Goal: Use online tool/utility: Utilize a website feature to perform a specific function

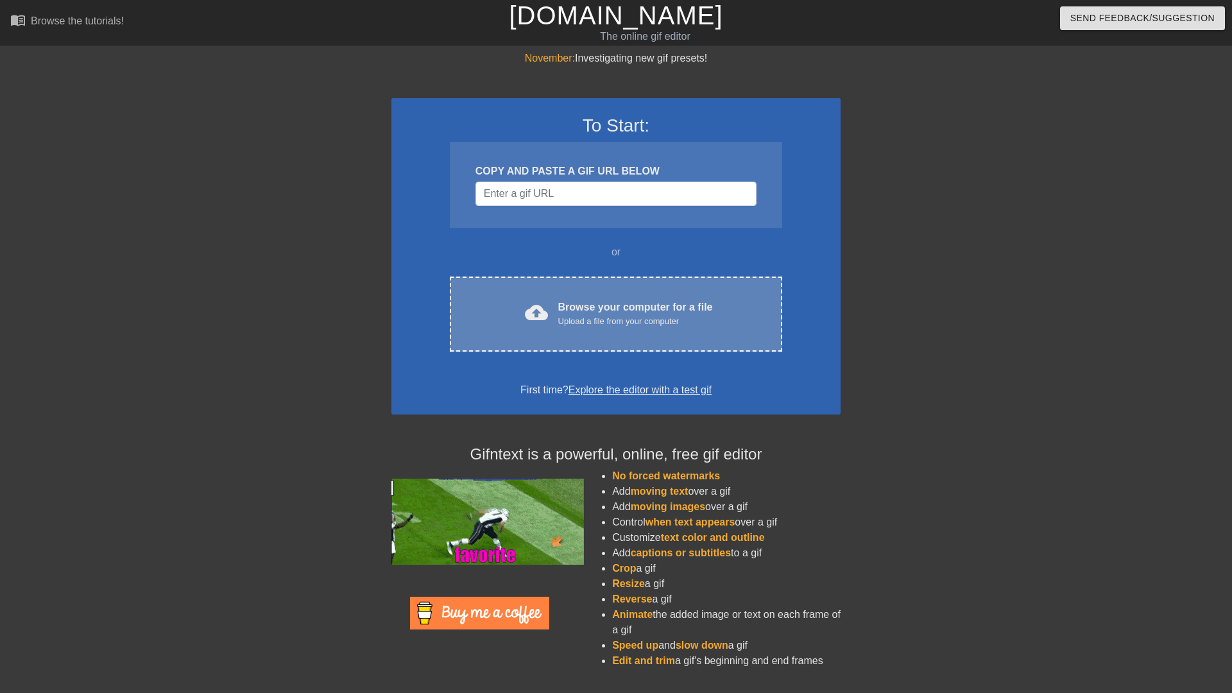
click at [585, 312] on div "Browse your computer for a file Upload a file from your computer" at bounding box center [635, 314] width 155 height 28
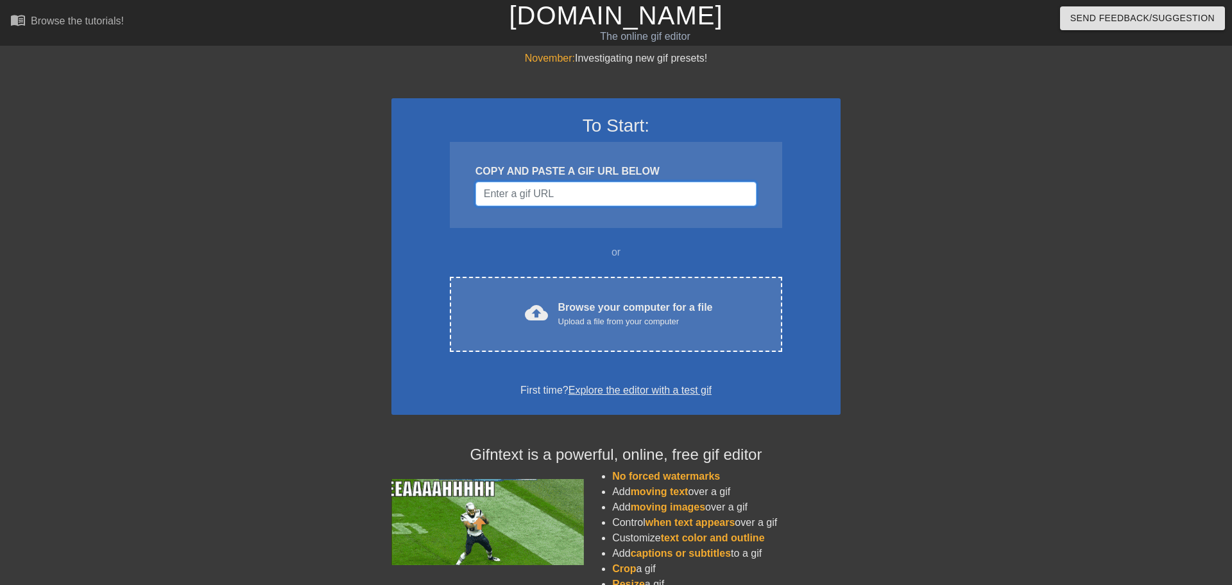
click at [563, 192] on input "Username" at bounding box center [615, 194] width 281 height 24
paste input "data:image/jpeg;base64,/9j/4AAQSkZJRgABAQAAAQABAAD/2wCEAAkGBwgHBgkIBwgKCgkLDRYP…"
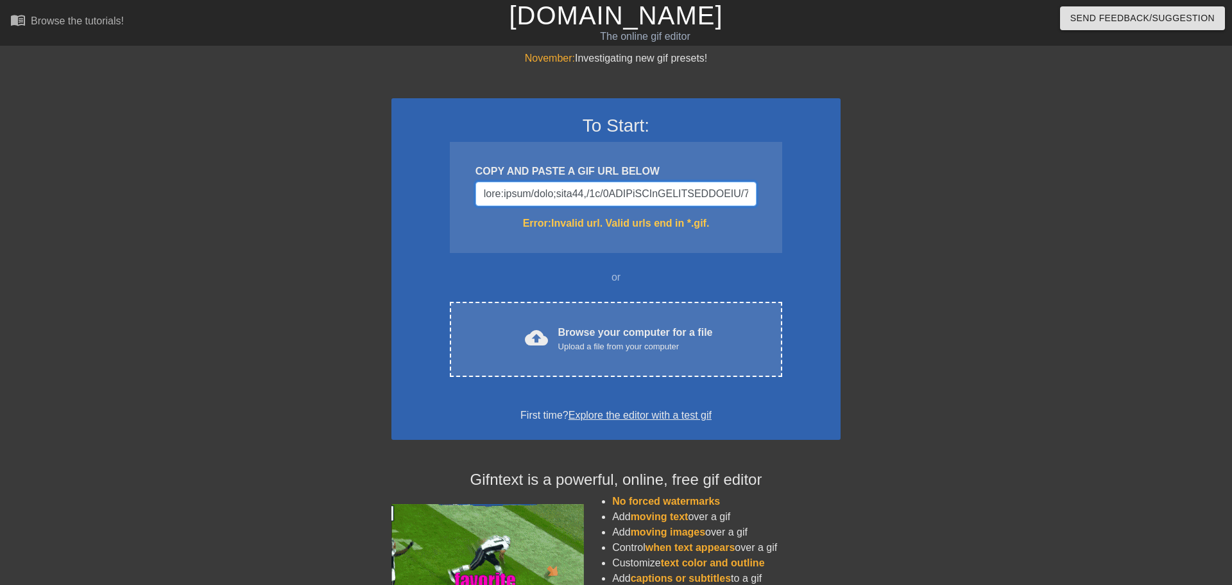
scroll to position [0, 29852]
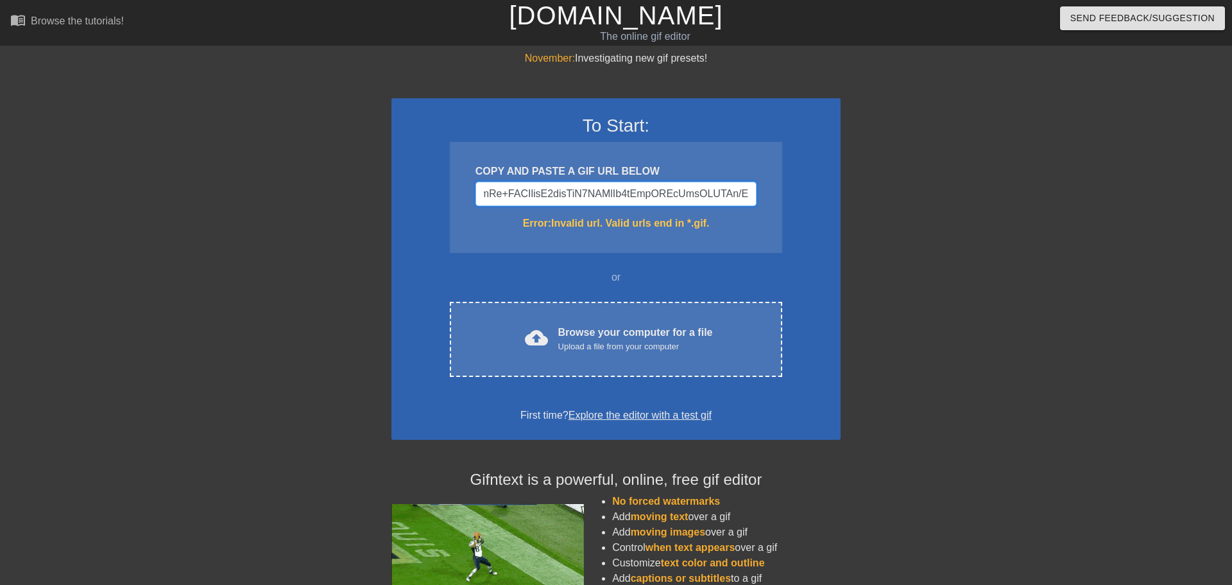
type input "data:image/jpeg;base64,/9j/4AAQSkZJRgABAQAAAQABAAD/2wCEAAkGBwgHBgkIBwgKCgkLDRYP…"
click at [583, 221] on div "Error: Invalid url. Valid urls end in *.gif." at bounding box center [615, 223] width 281 height 15
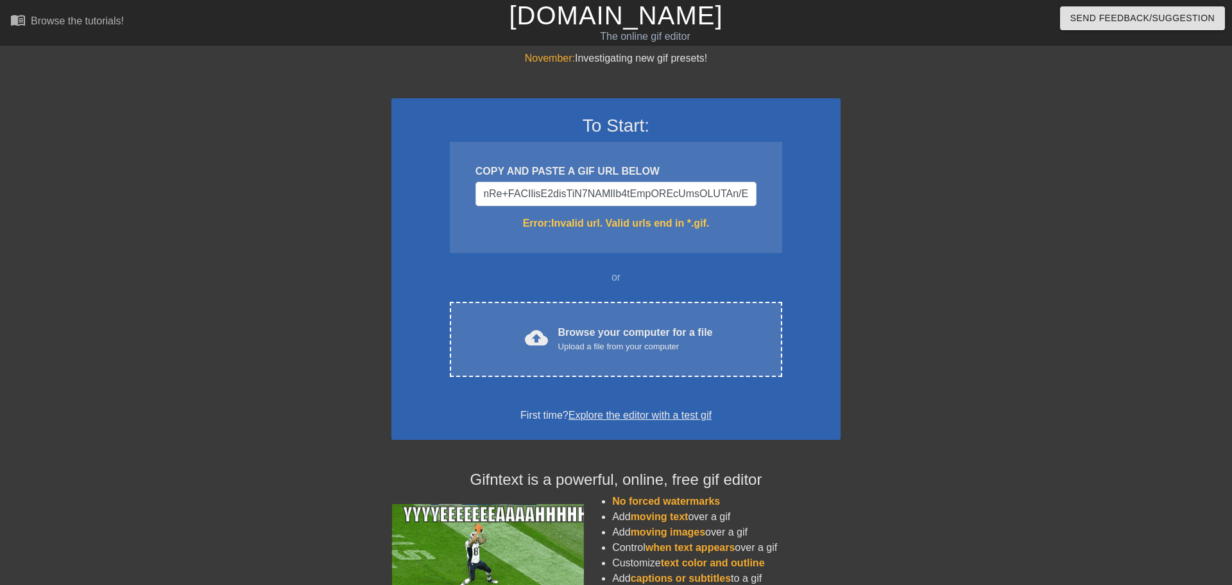
scroll to position [0, 0]
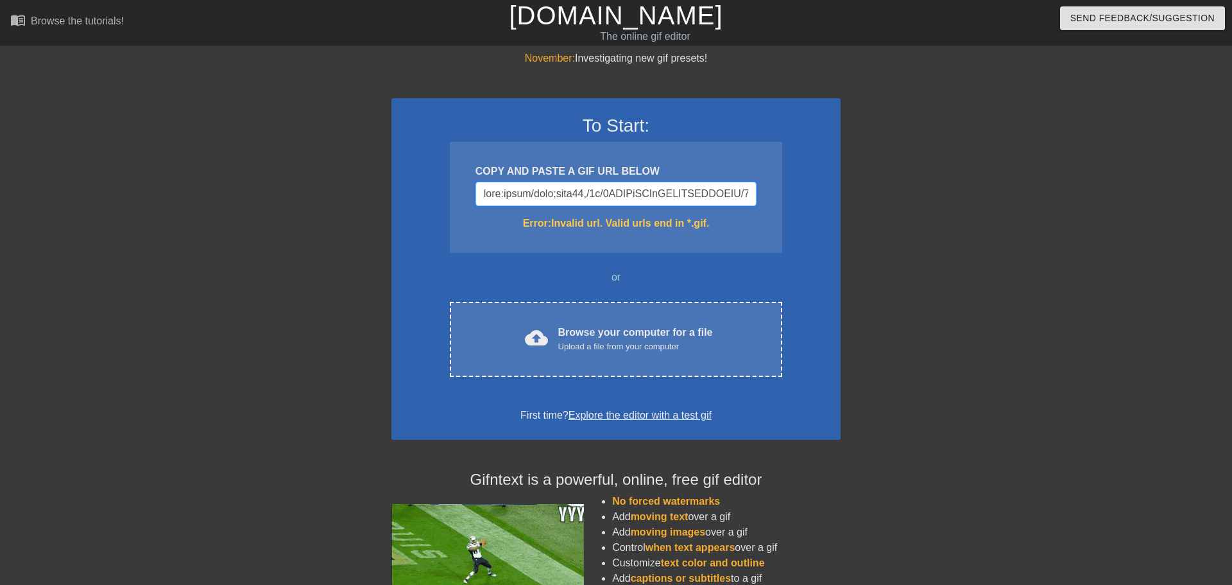
click at [628, 183] on input "Username" at bounding box center [615, 194] width 281 height 24
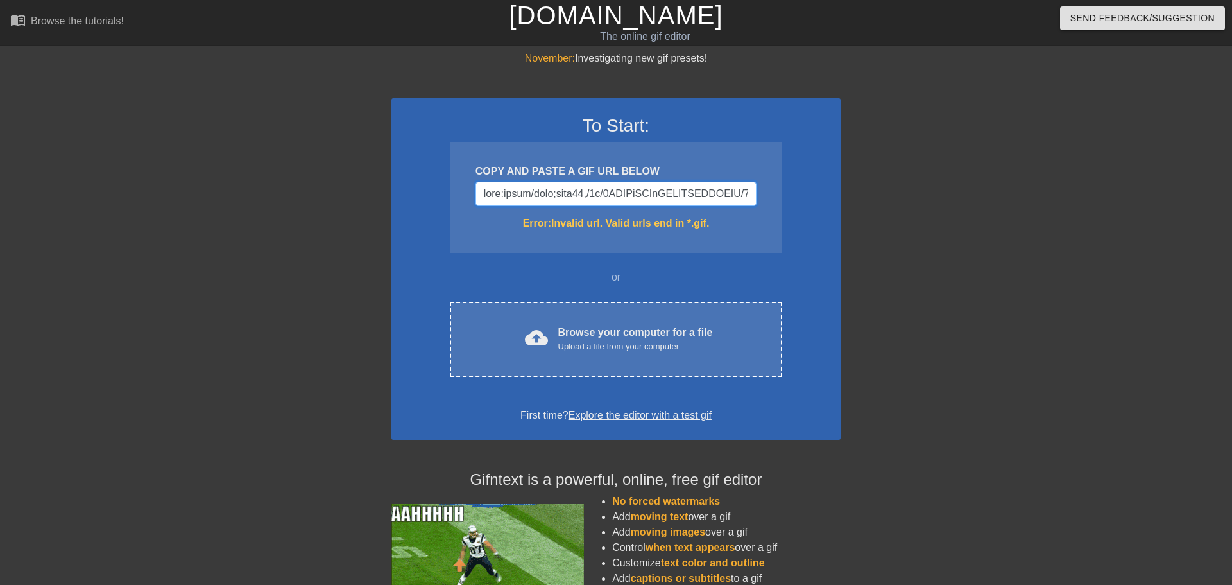
click at [718, 195] on input "Username" at bounding box center [615, 194] width 281 height 24
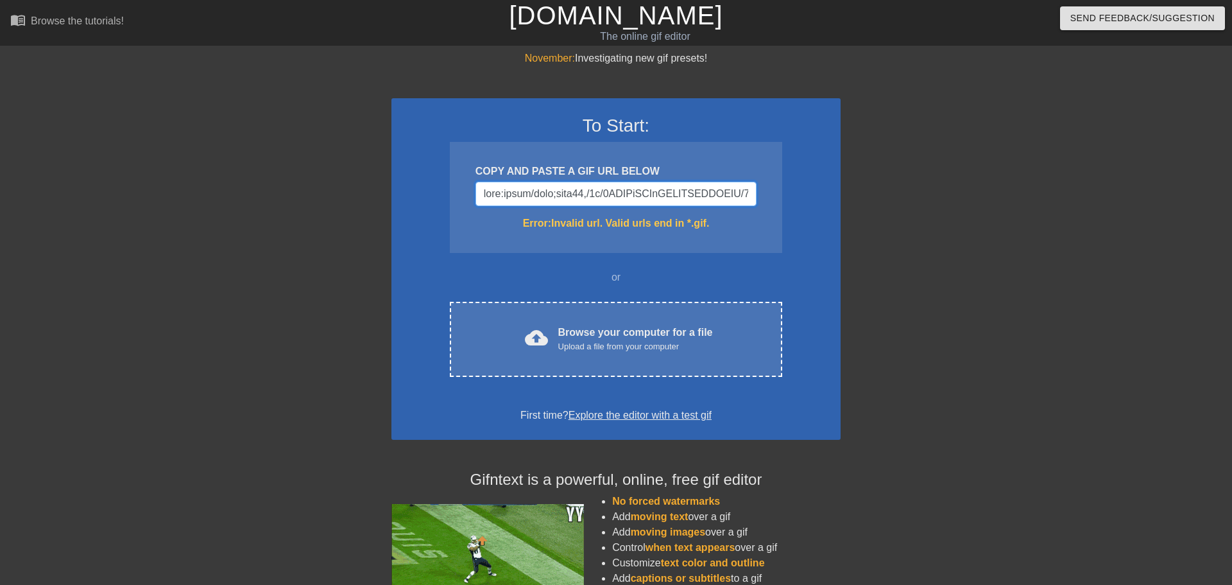
click at [718, 195] on input "Username" at bounding box center [615, 194] width 281 height 24
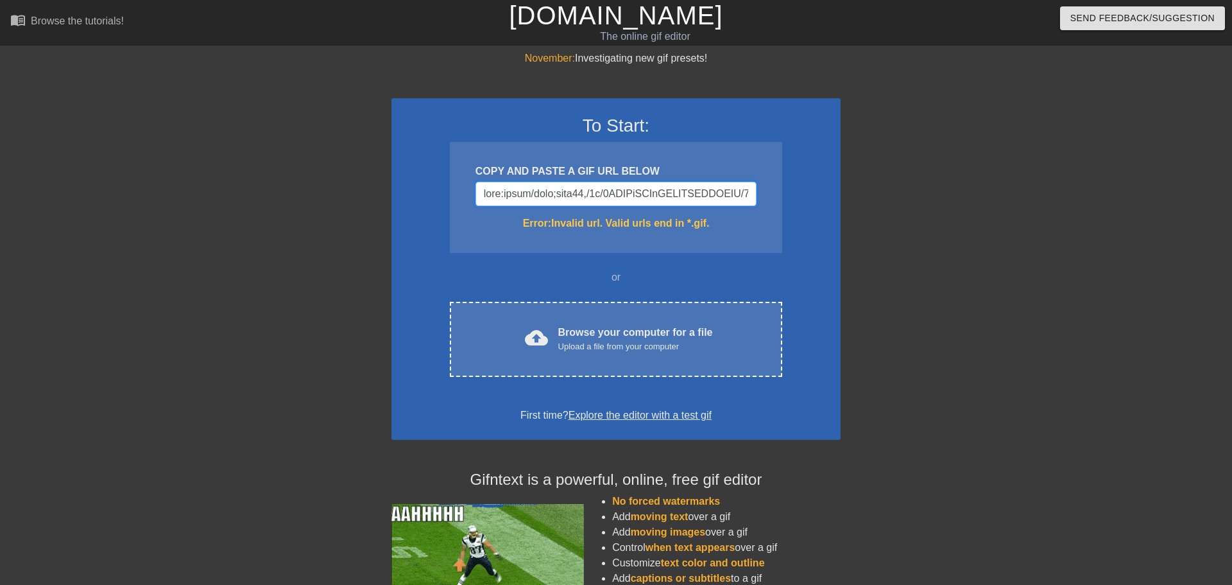
click at [718, 195] on input "Username" at bounding box center [615, 194] width 281 height 24
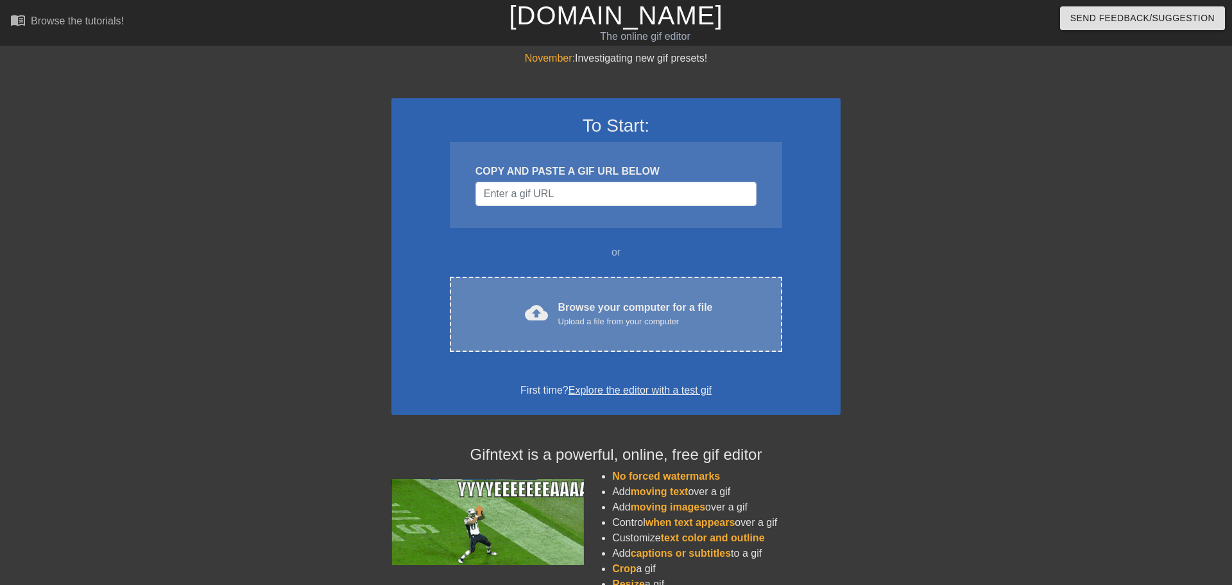
click at [685, 285] on div "cloud_upload Browse your computer for a file Upload a file from your computer C…" at bounding box center [616, 314] width 332 height 75
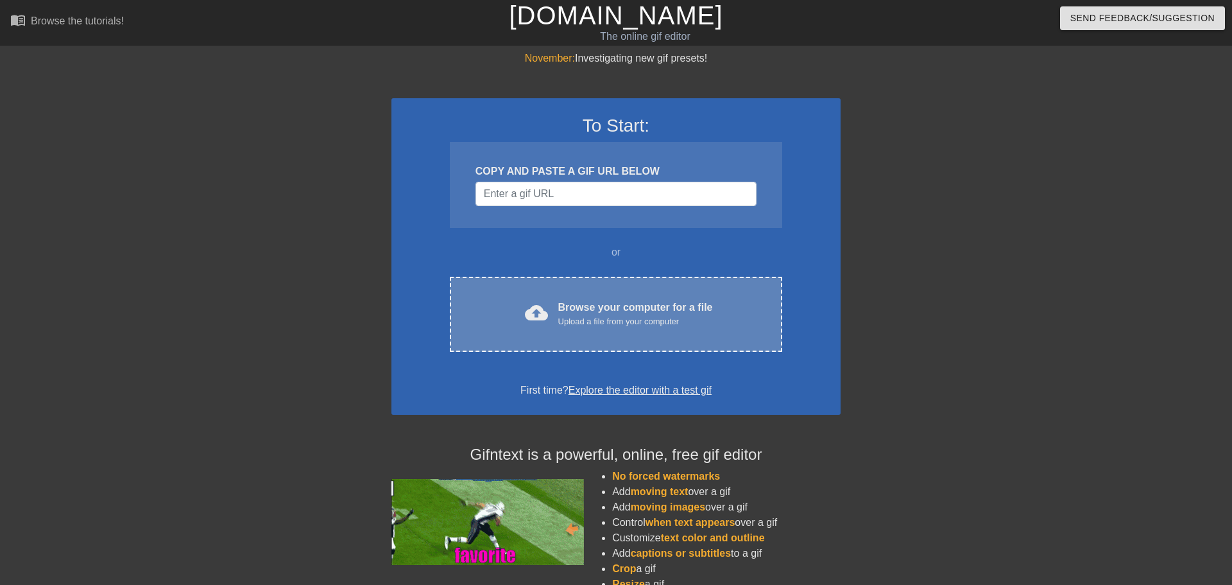
click at [579, 301] on div "Browse your computer for a file Upload a file from your computer" at bounding box center [635, 314] width 155 height 28
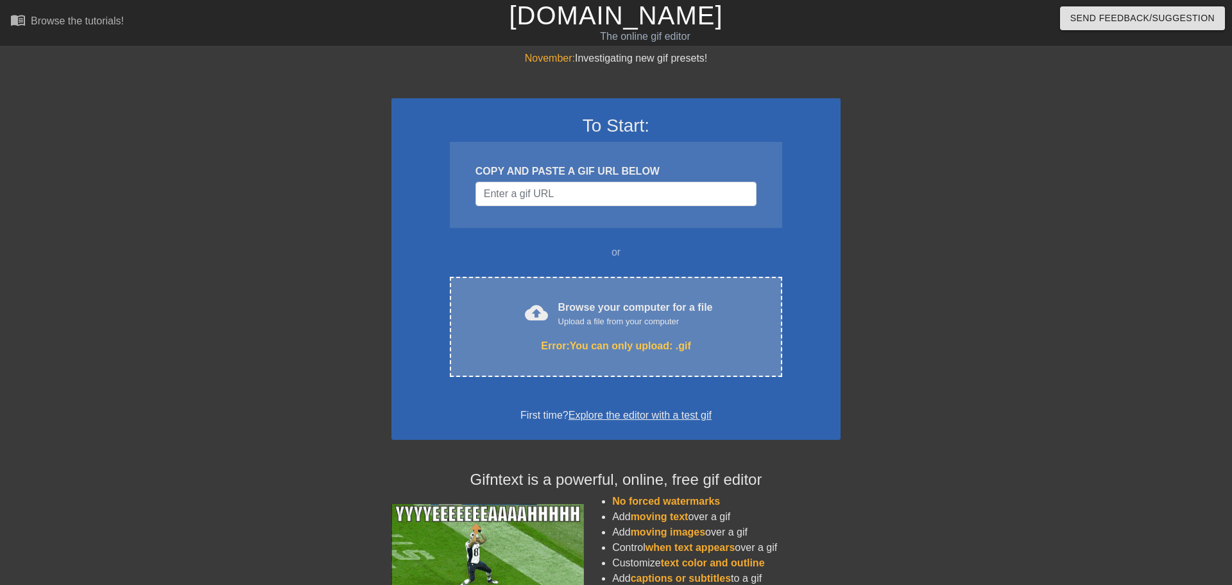
click at [694, 341] on div "Error: You can only upload: .gif" at bounding box center [616, 345] width 278 height 15
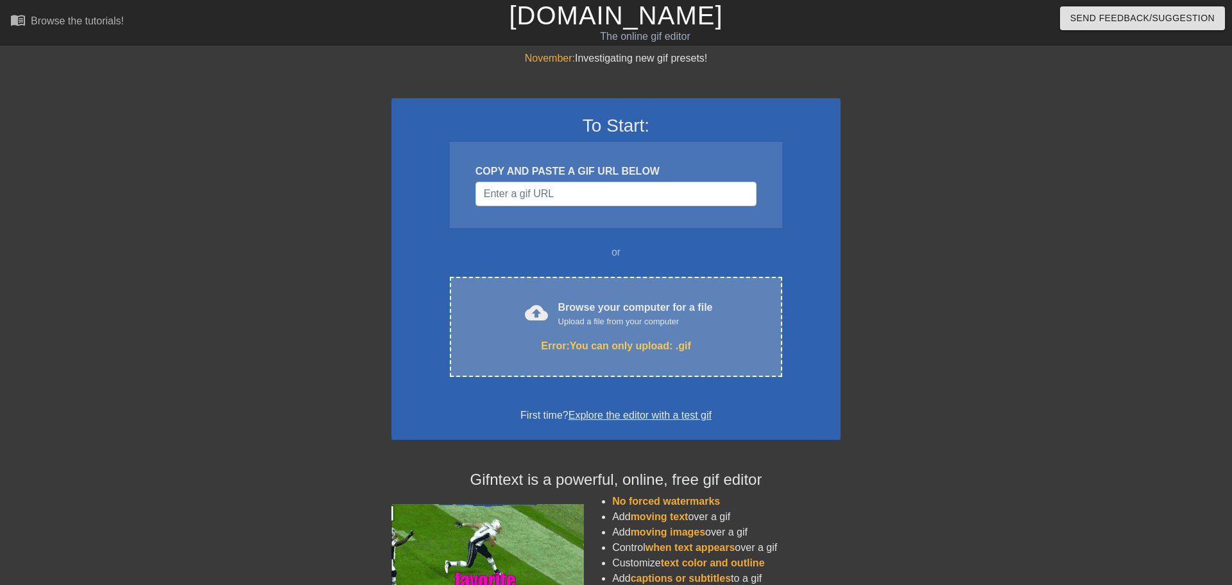
click at [580, 343] on div "Error: You can only upload: .gif" at bounding box center [616, 345] width 278 height 15
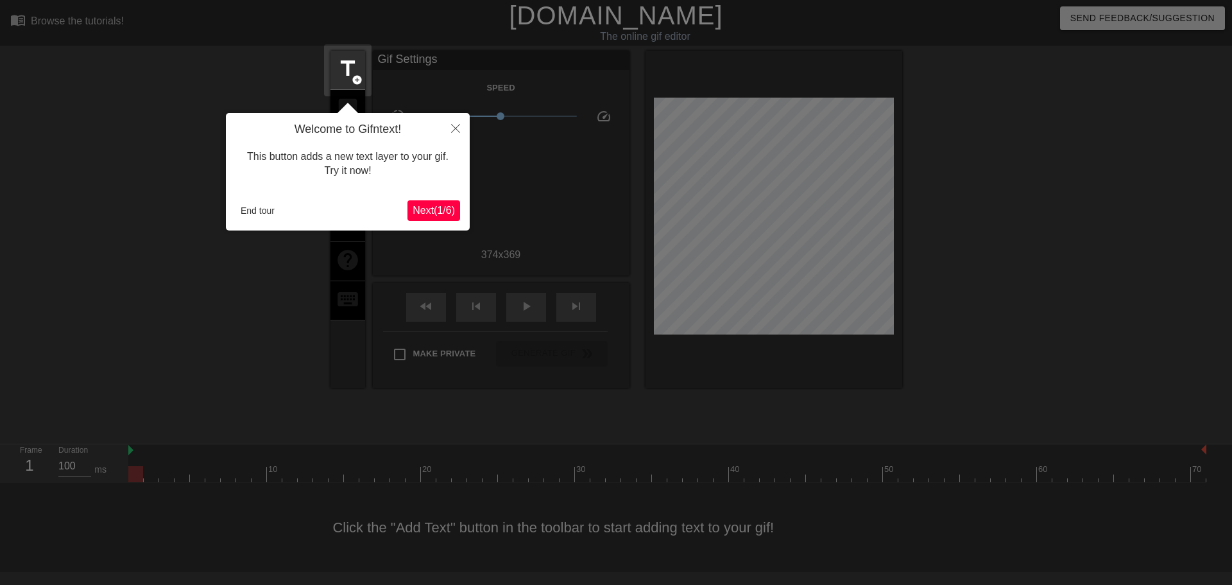
click at [426, 206] on span "Next ( 1 / 6 )" at bounding box center [434, 210] width 42 height 11
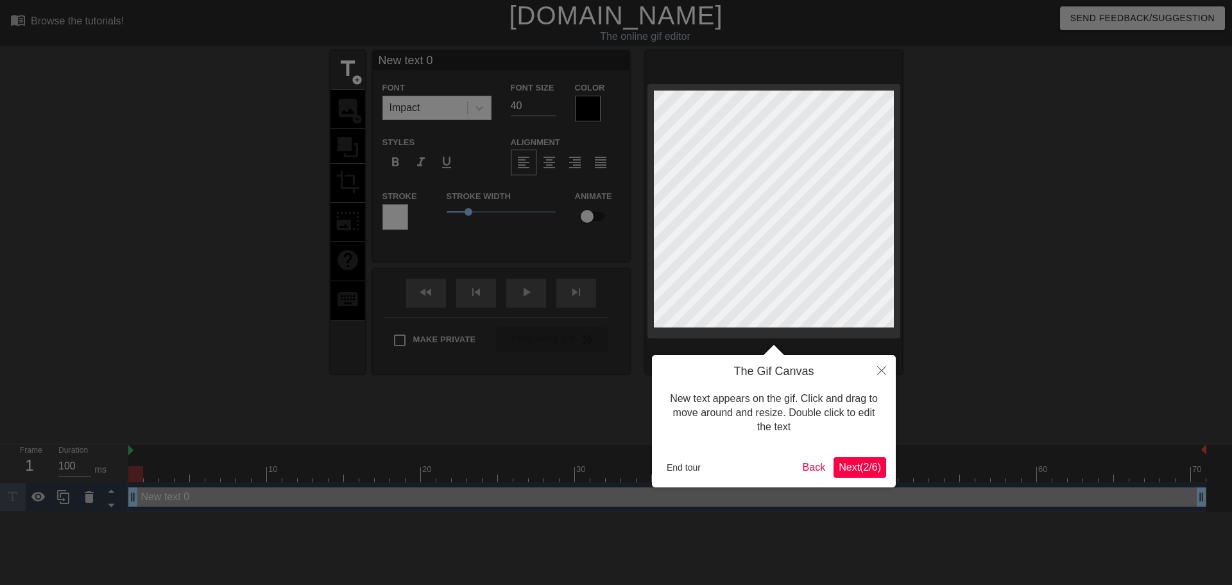
click at [868, 476] on button "Next ( 2 / 6 )" at bounding box center [859, 467] width 53 height 21
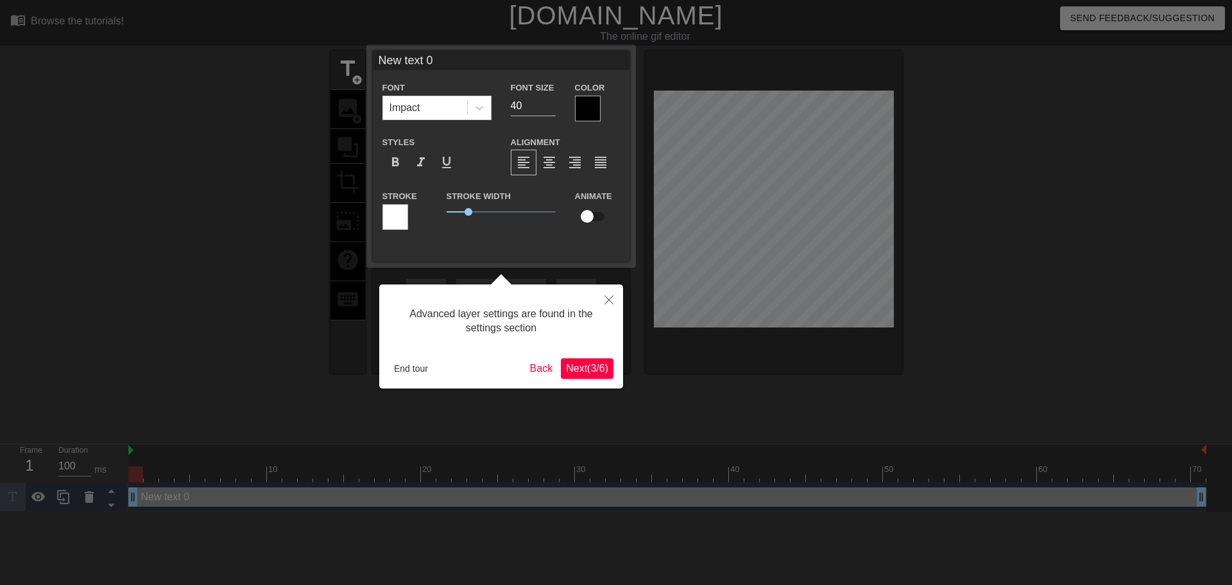
click at [593, 367] on span "Next ( 3 / 6 )" at bounding box center [587, 368] width 42 height 11
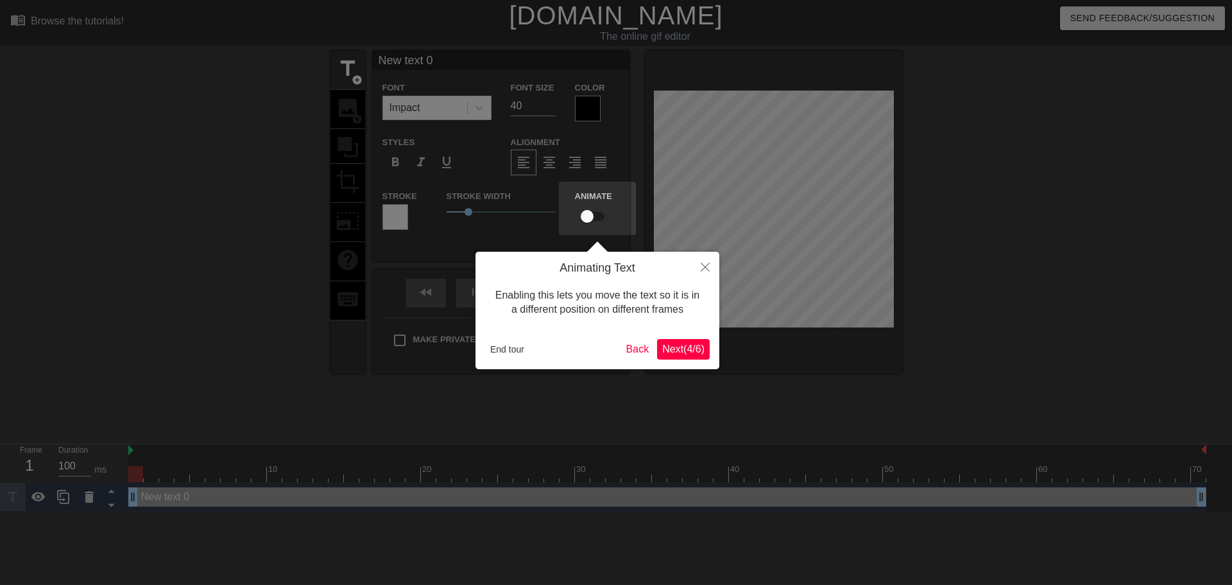
click at [692, 343] on span "Next ( 4 / 6 )" at bounding box center [683, 348] width 42 height 11
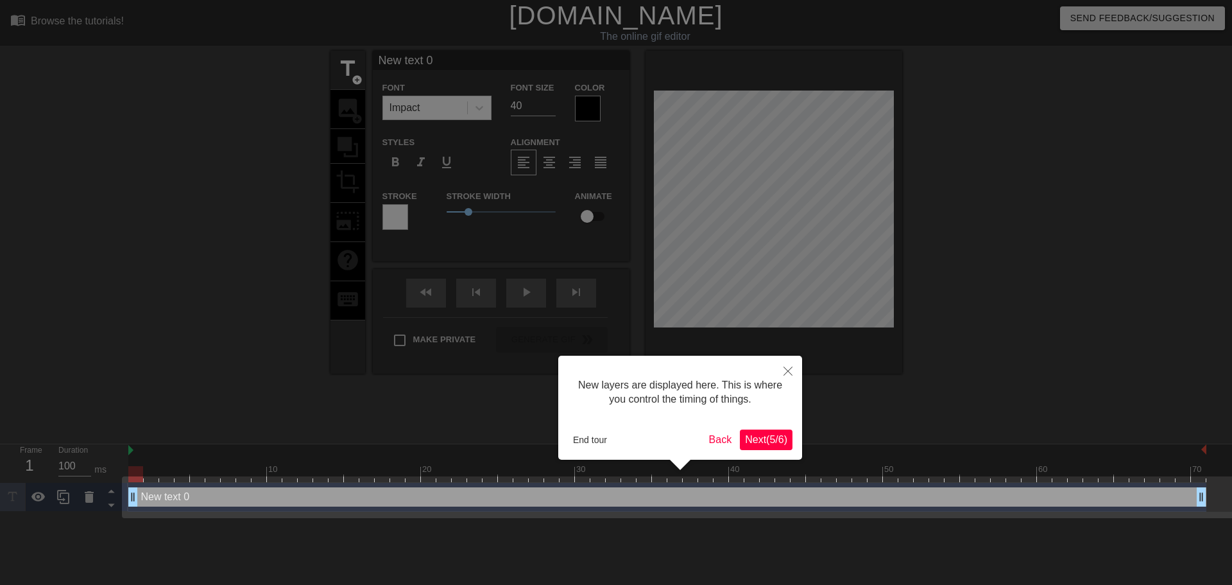
click at [776, 428] on div "New layers are displayed here. This is where you control the timing of things. …" at bounding box center [680, 407] width 244 height 104
click at [774, 434] on span "Next ( 5 / 6 )" at bounding box center [766, 439] width 42 height 11
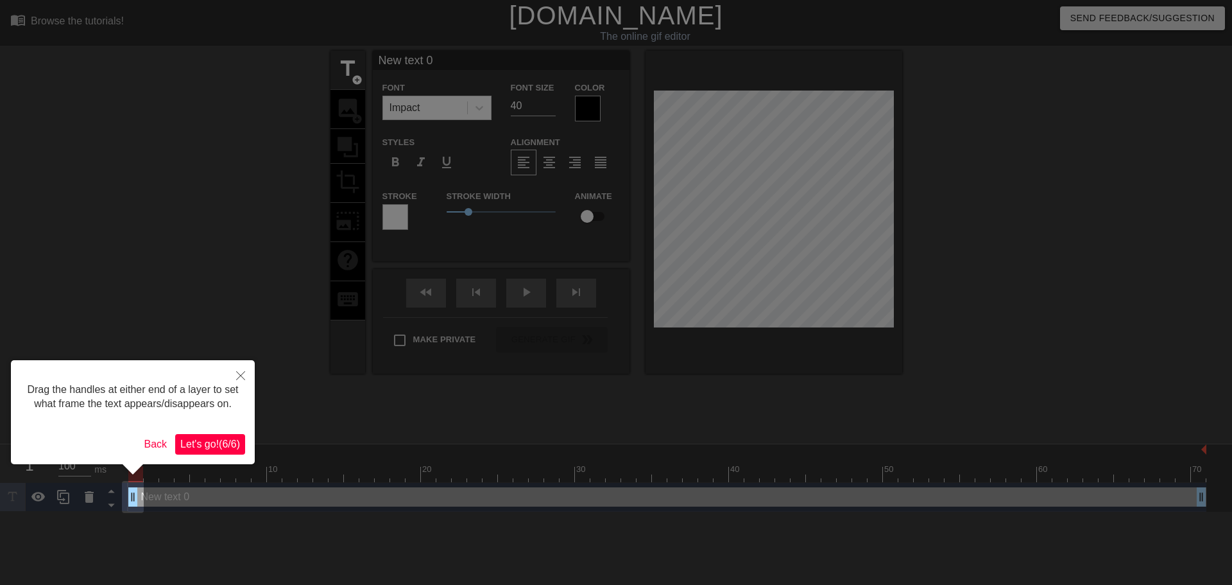
click at [187, 439] on span "Let's go! ( 6 / 6 )" at bounding box center [210, 443] width 60 height 11
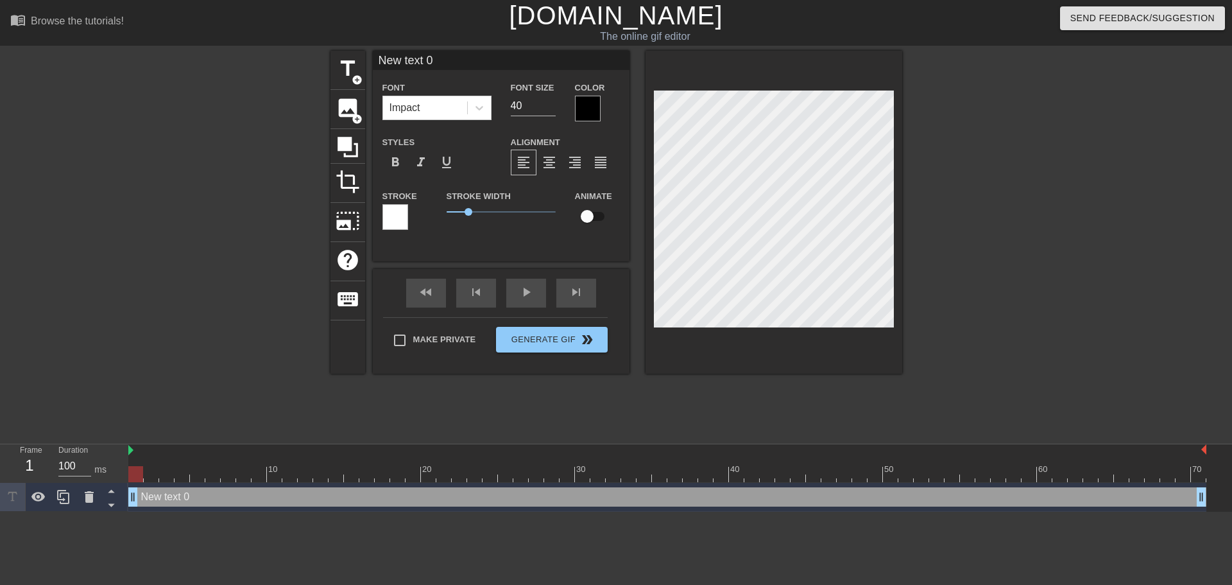
drag, startPoint x: 133, startPoint y: 502, endPoint x: 0, endPoint y: 509, distance: 133.7
click at [0, 511] on html "menu_book Browse the tutorials! [DOMAIN_NAME] The online gif editor Send Feedba…" at bounding box center [616, 255] width 1232 height 511
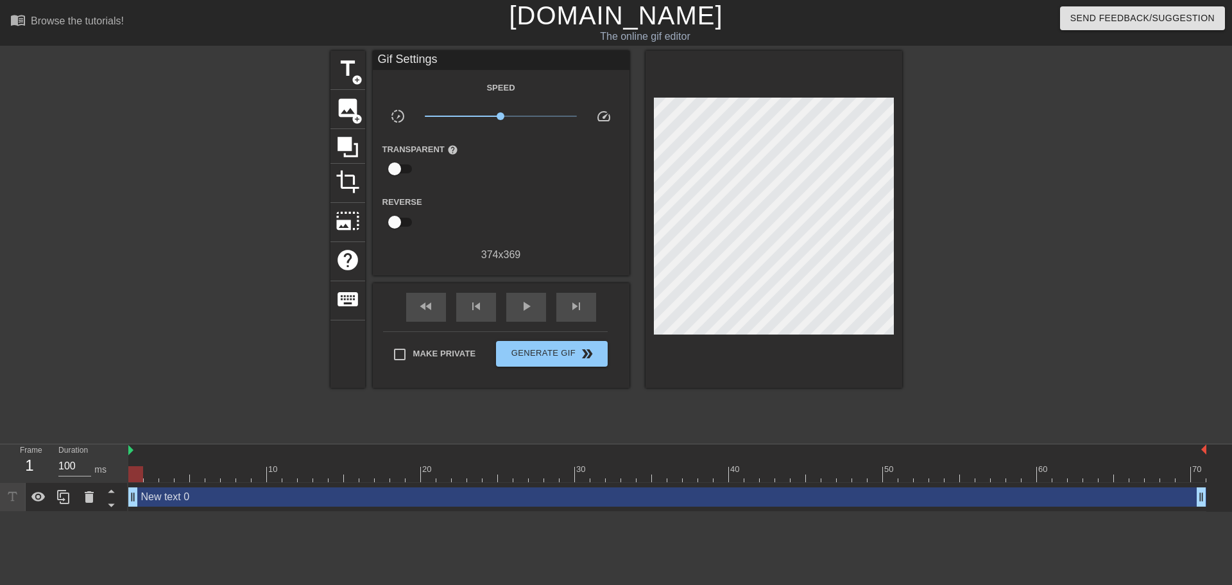
click at [110, 382] on div "title add_circle image add_circle crop photo_size_select_large help keyboard Gi…" at bounding box center [616, 243] width 1232 height 385
click at [336, 223] on span "photo_size_select_large" at bounding box center [348, 221] width 24 height 24
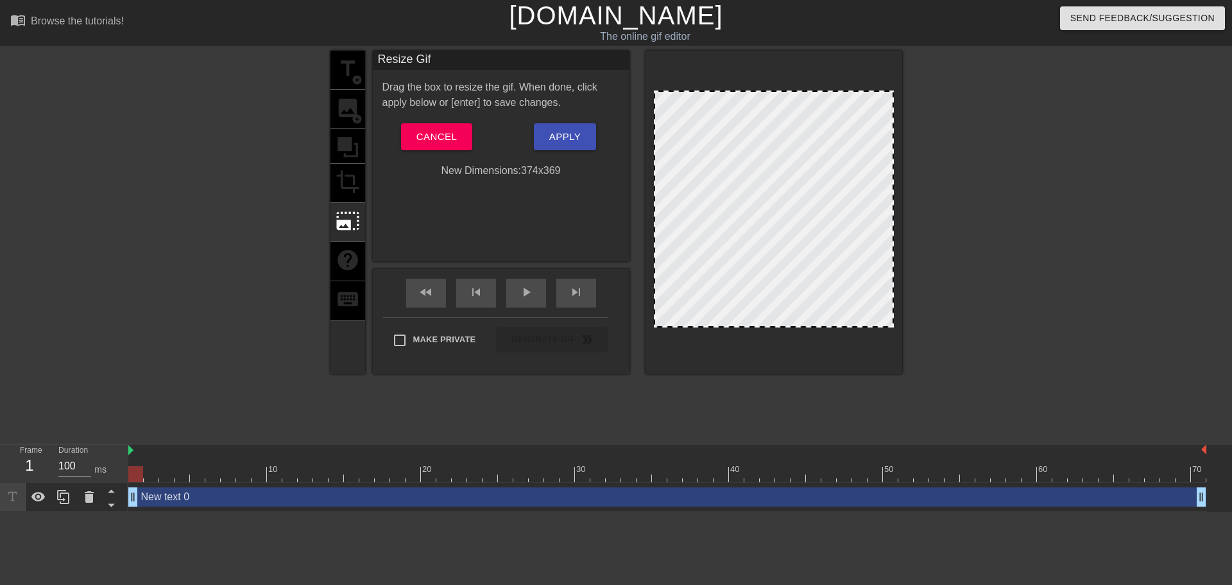
click at [293, 220] on div at bounding box center [219, 243] width 192 height 385
click at [441, 133] on span "Cancel" at bounding box center [436, 136] width 40 height 17
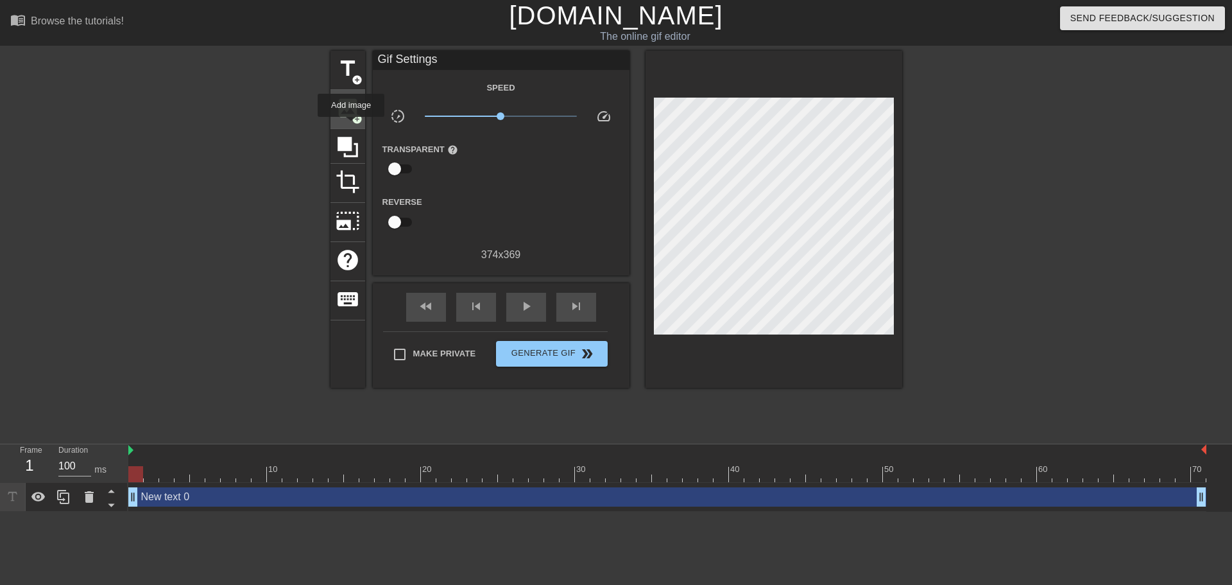
click at [350, 126] on div "image add_circle" at bounding box center [347, 109] width 35 height 39
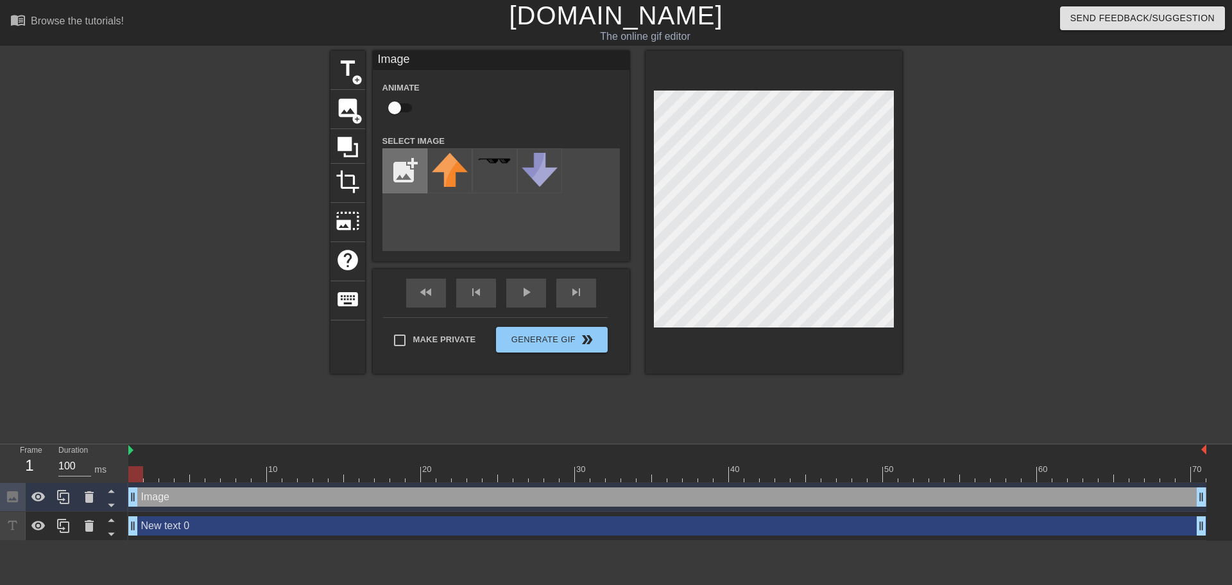
click at [423, 169] on input "file" at bounding box center [405, 171] width 44 height 44
type input "C:\fakepath\Screenshot [DATE] 3.43.31 PM.png"
click at [432, 168] on img at bounding box center [450, 161] width 36 height 17
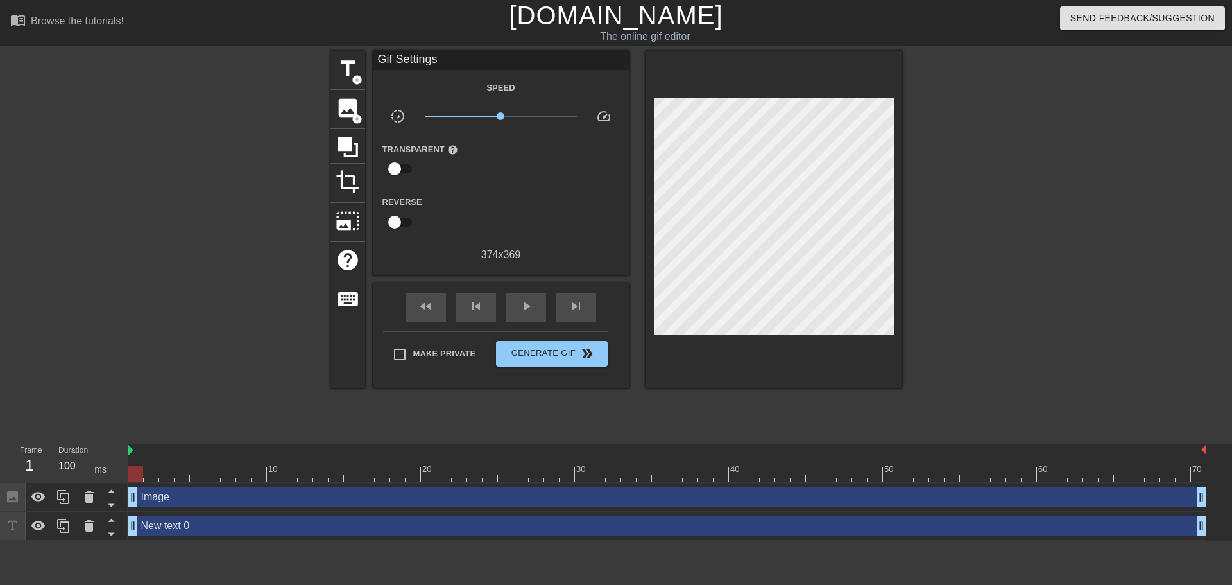
drag, startPoint x: 132, startPoint y: 495, endPoint x: 146, endPoint y: 522, distance: 30.2
drag, startPoint x: 132, startPoint y: 525, endPoint x: 0, endPoint y: 472, distance: 142.3
click at [0, 473] on div "Frame 1 Duration 100 ms 10 20 30 40 50 60 70 Image drag_handle drag_handle New …" at bounding box center [616, 492] width 1232 height 96
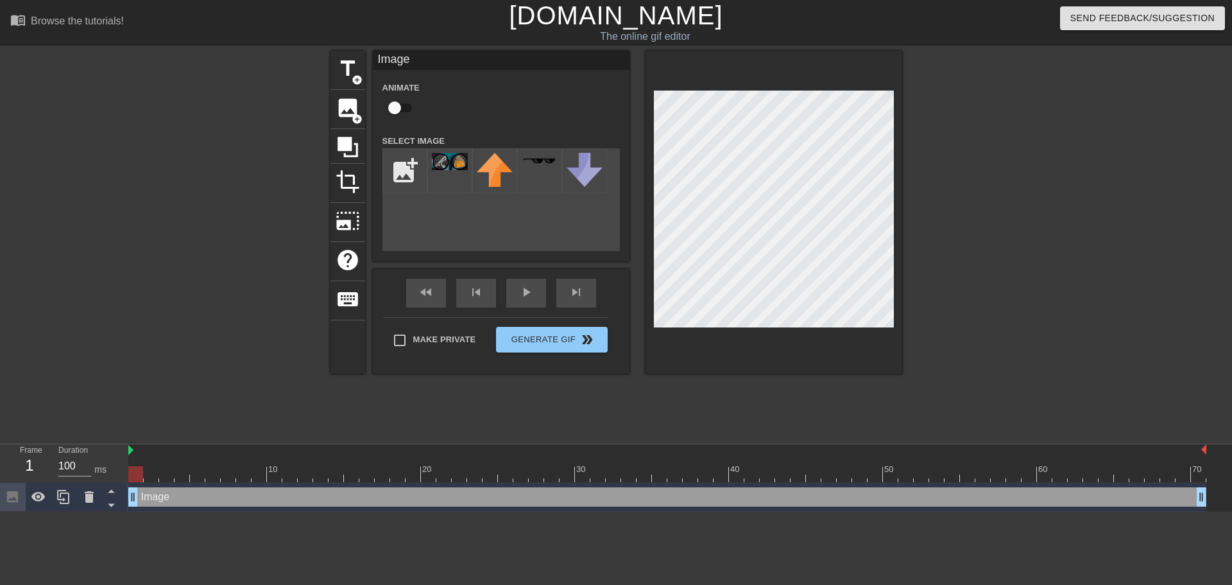
click at [243, 354] on div at bounding box center [219, 243] width 192 height 385
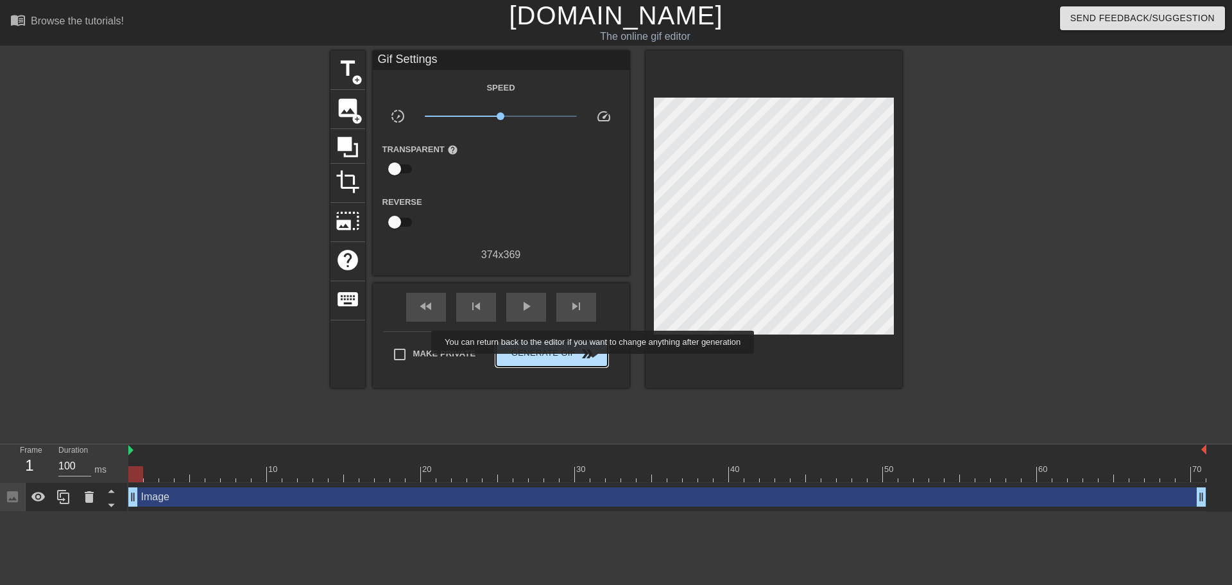
click at [575, 363] on button "Generate Gif double_arrow" at bounding box center [551, 354] width 111 height 26
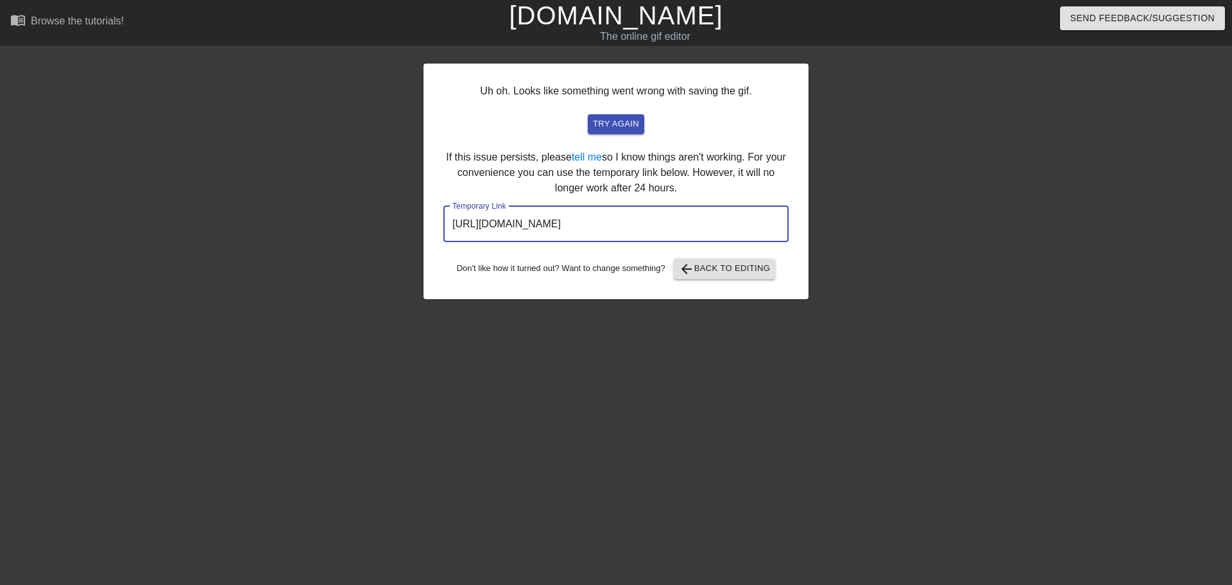
click at [695, 232] on input "[URL][DOMAIN_NAME]" at bounding box center [615, 224] width 345 height 36
click at [611, 127] on span "try again" at bounding box center [616, 124] width 46 height 15
